Goal: Information Seeking & Learning: Understand process/instructions

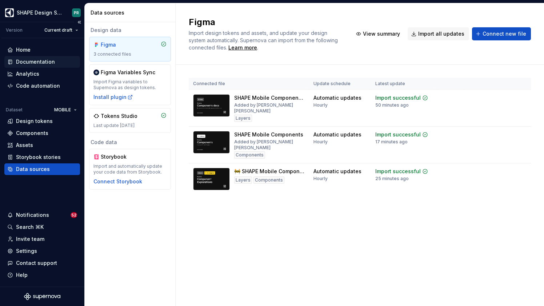
click at [38, 61] on div "Documentation" at bounding box center [35, 61] width 39 height 7
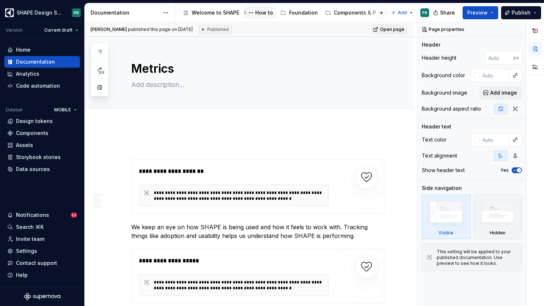
click at [266, 11] on div "How to" at bounding box center [264, 12] width 18 height 7
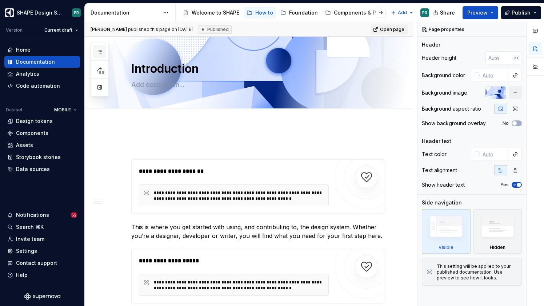
click at [101, 51] on icon "button" at bounding box center [100, 52] width 6 height 6
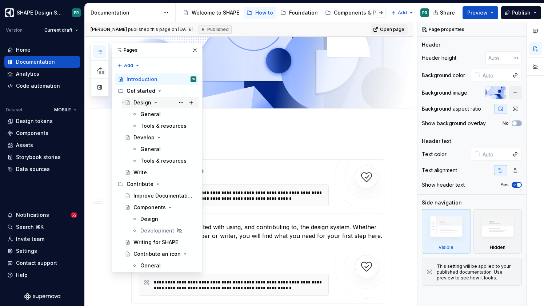
click at [155, 103] on icon "Page tree" at bounding box center [156, 103] width 6 height 6
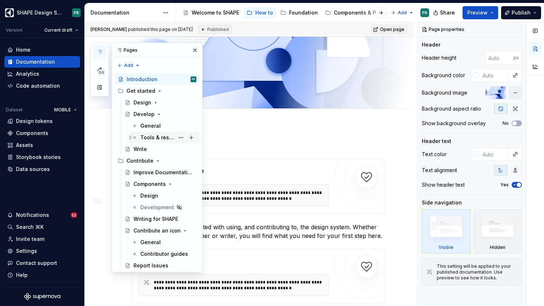
click at [152, 140] on div "Tools & resources" at bounding box center [157, 137] width 34 height 7
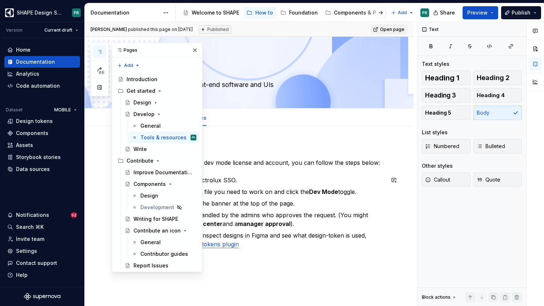
click at [306, 253] on div "Access to Figma In case you need a Figma dev mode license and account, you can …" at bounding box center [257, 205] width 253 height 122
click at [192, 51] on button "button" at bounding box center [195, 50] width 10 height 10
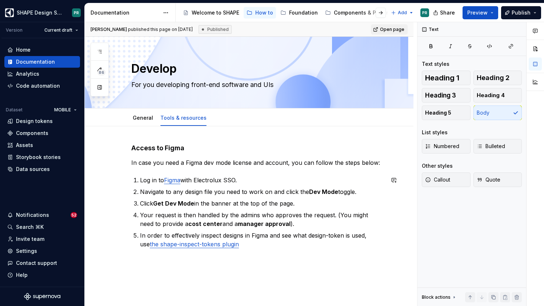
scroll to position [60, 0]
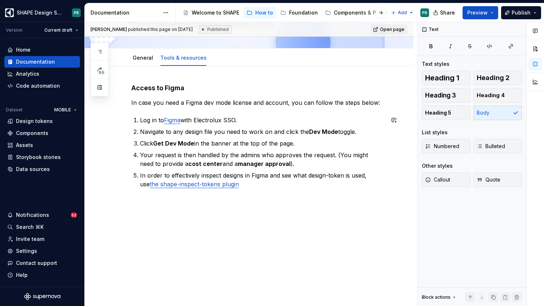
type textarea "*"
click at [172, 219] on div "Access to Figma In case you need a Figma dev mode license and account, you can …" at bounding box center [249, 186] width 328 height 240
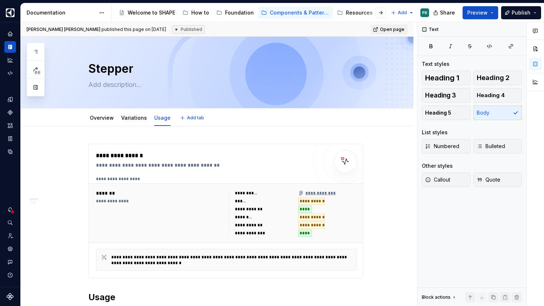
type textarea "*"
